Goal: Task Accomplishment & Management: Manage account settings

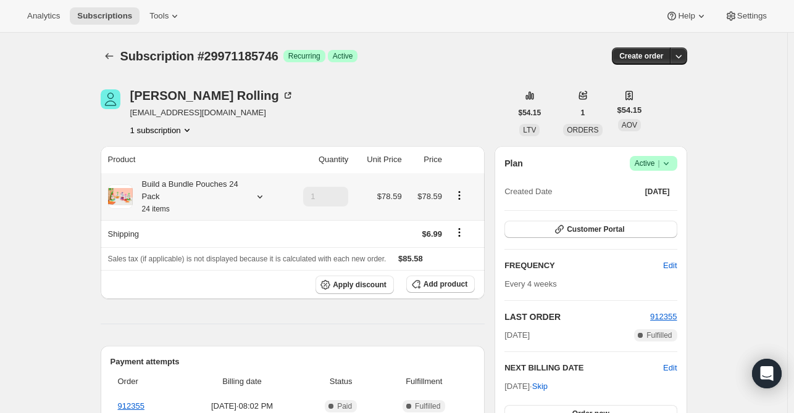
click at [265, 196] on icon at bounding box center [260, 197] width 12 height 12
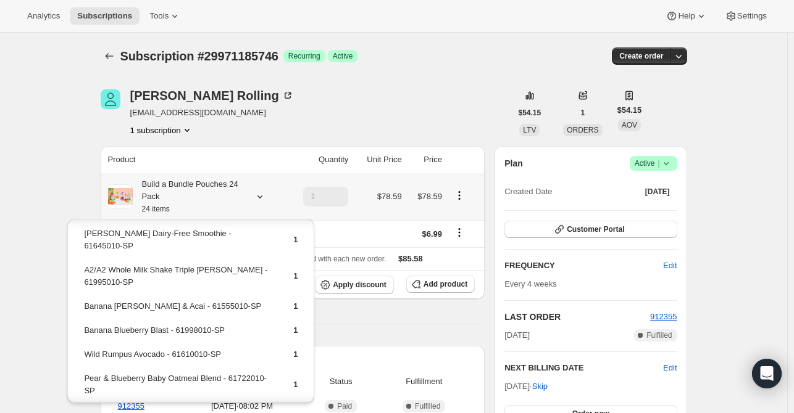
scroll to position [109, 0]
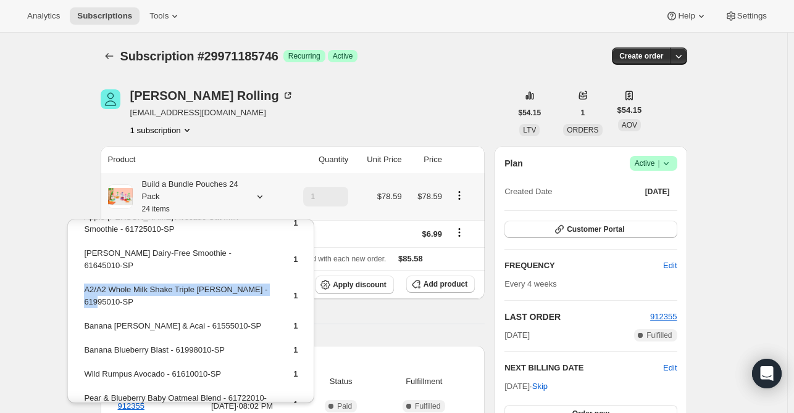
drag, startPoint x: 96, startPoint y: 288, endPoint x: 84, endPoint y: 280, distance: 14.6
click at [84, 283] on td "A2/A2 Whole Milk Shake Triple [PERSON_NAME] - 61995010-SP" at bounding box center [177, 300] width 189 height 35
copy td "A2/A2 Whole Milk Shake Triple [PERSON_NAME] - 61995010-SP"
click at [449, 281] on span "Add product" at bounding box center [445, 285] width 44 height 10
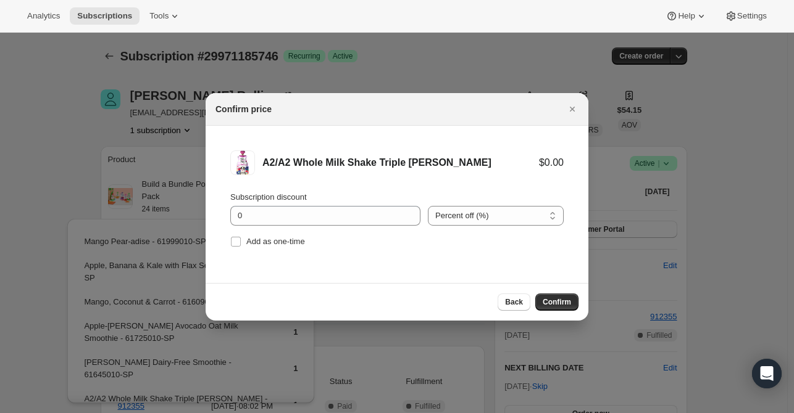
drag, startPoint x: 299, startPoint y: 241, endPoint x: 459, endPoint y: 276, distance: 164.2
click at [299, 241] on span "Add as one-time" at bounding box center [275, 241] width 59 height 9
click at [241, 241] on input "Add as one-time" at bounding box center [236, 242] width 10 height 10
checkbox input "true"
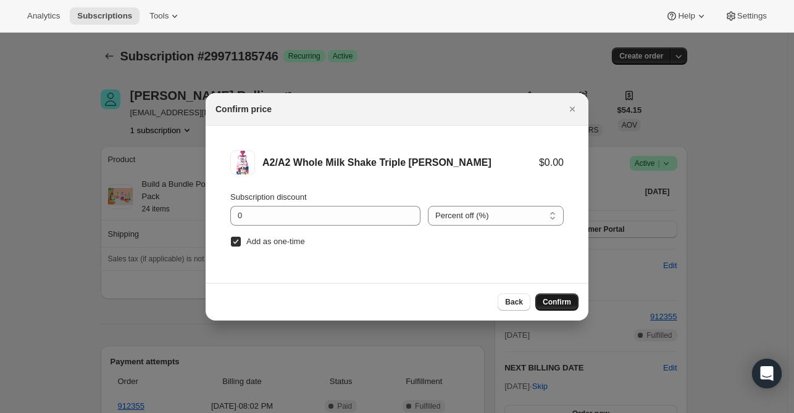
click at [558, 302] on span "Confirm" at bounding box center [556, 302] width 28 height 10
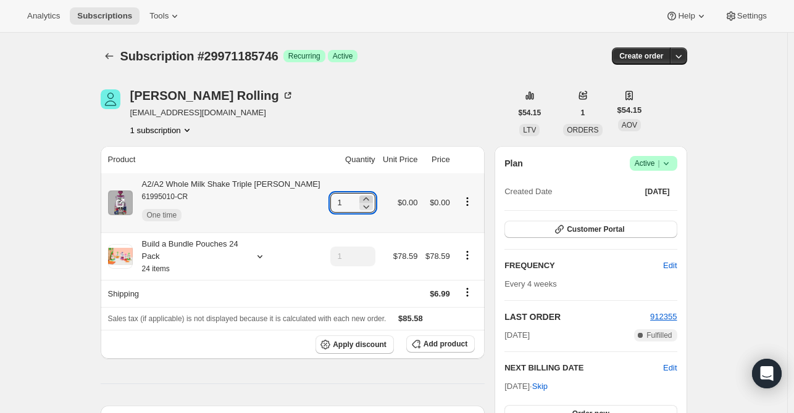
drag, startPoint x: 357, startPoint y: 197, endPoint x: 370, endPoint y: 198, distance: 13.0
click at [360, 196] on icon at bounding box center [366, 199] width 12 height 12
type input "2"
click at [262, 262] on icon at bounding box center [260, 257] width 12 height 12
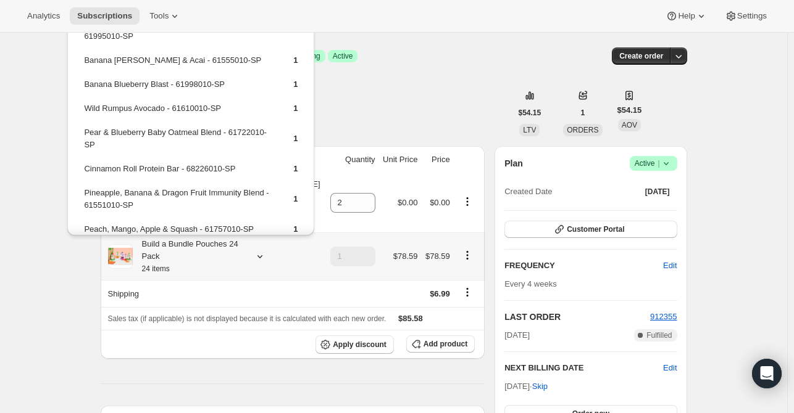
scroll to position [185, 0]
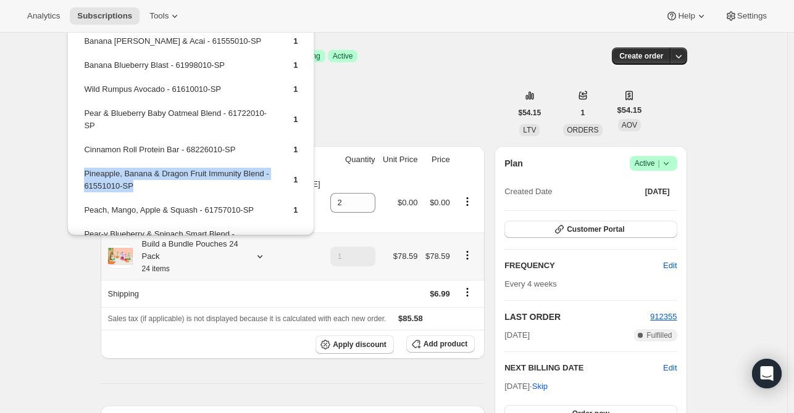
drag, startPoint x: 143, startPoint y: 173, endPoint x: 83, endPoint y: 162, distance: 61.5
click at [83, 167] on td "Pineapple, Banana & Dragon Fruit Immunity Blend - 61551010-SP" at bounding box center [177, 184] width 189 height 35
copy td "Pineapple, Banana & Dragon Fruit Immunity Blend - 61551010-SP"
click at [457, 349] on button "Add product" at bounding box center [440, 344] width 68 height 17
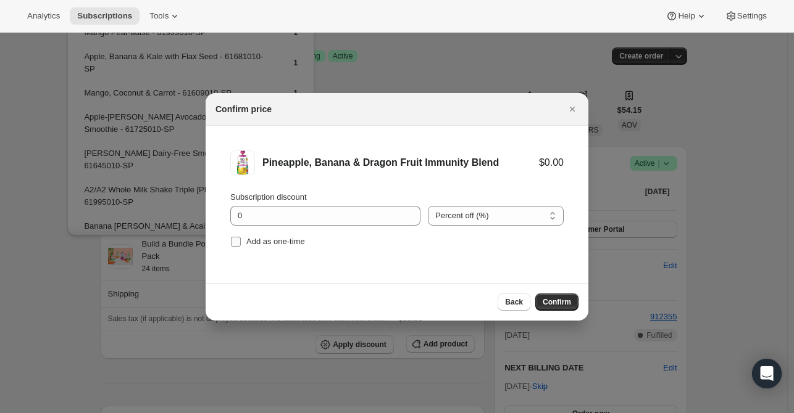
click at [260, 243] on span "Add as one-time" at bounding box center [275, 241] width 59 height 9
click at [241, 243] on input "Add as one-time" at bounding box center [236, 242] width 10 height 10
checkbox input "true"
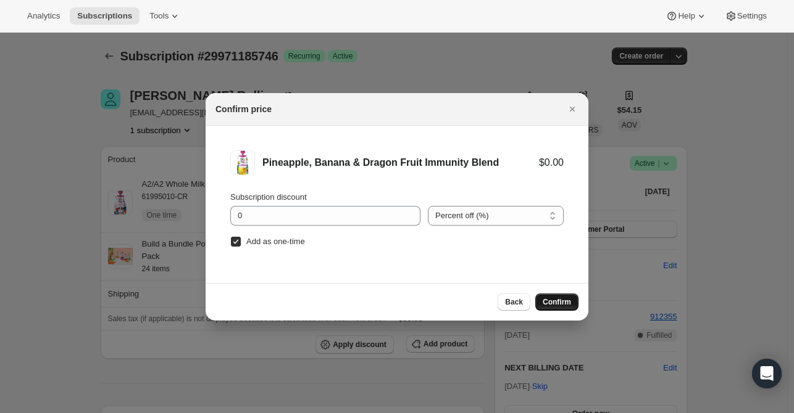
click at [553, 304] on span "Confirm" at bounding box center [556, 302] width 28 height 10
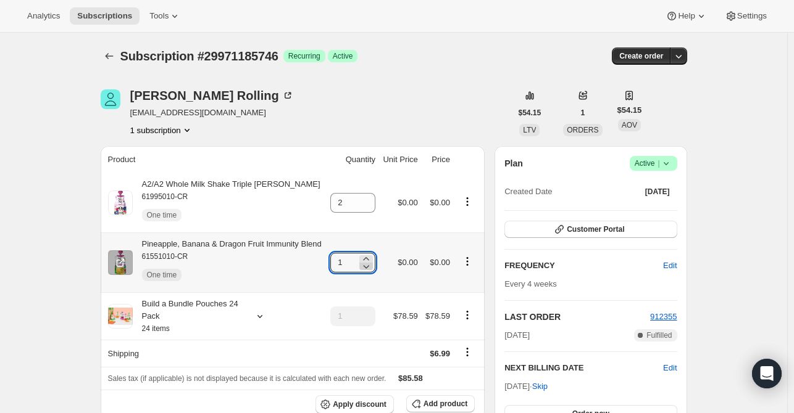
click at [372, 261] on icon at bounding box center [366, 266] width 12 height 12
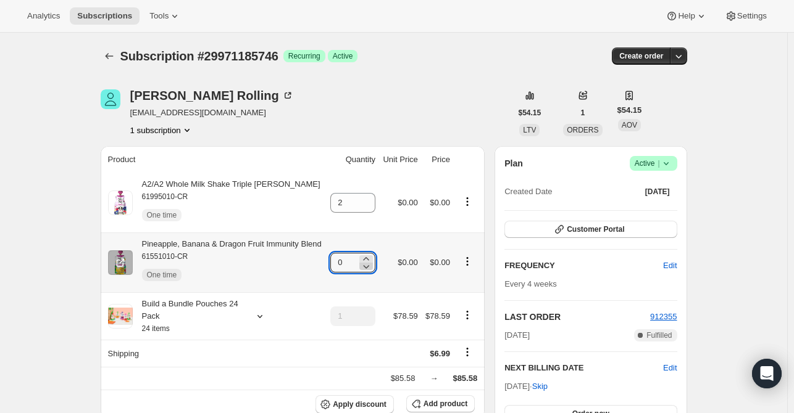
click at [371, 261] on icon at bounding box center [366, 266] width 12 height 12
click at [371, 257] on icon at bounding box center [366, 259] width 12 height 12
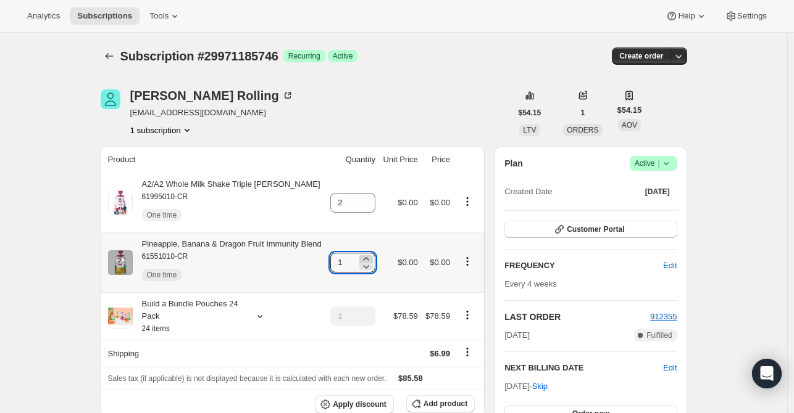
click at [371, 257] on icon at bounding box center [366, 259] width 12 height 12
type input "2"
